Goal: Navigation & Orientation: Go to known website

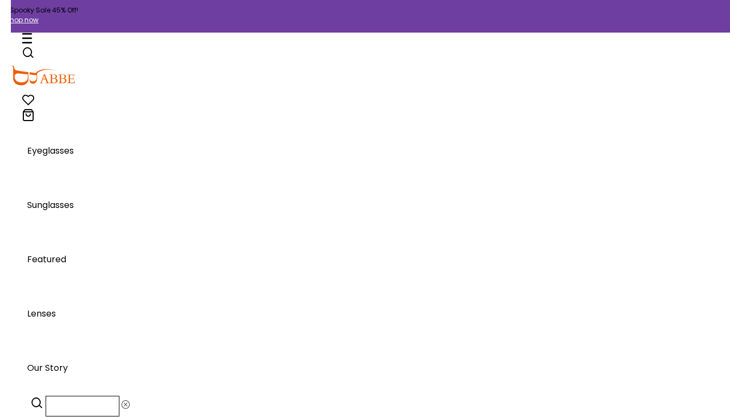
scroll to position [10519, 0]
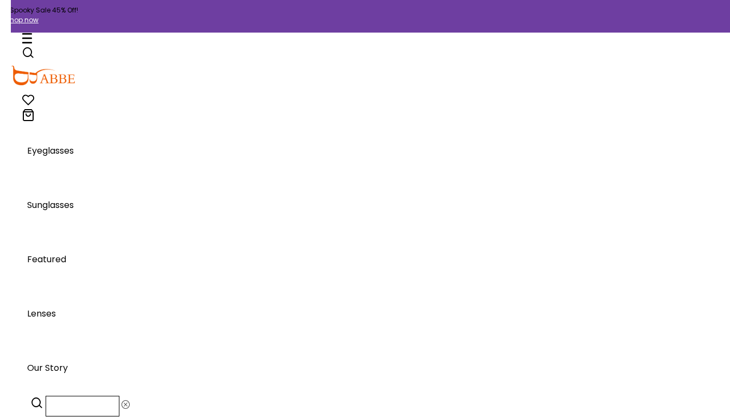
scroll to position [10519, 0]
